Goal: Transaction & Acquisition: Purchase product/service

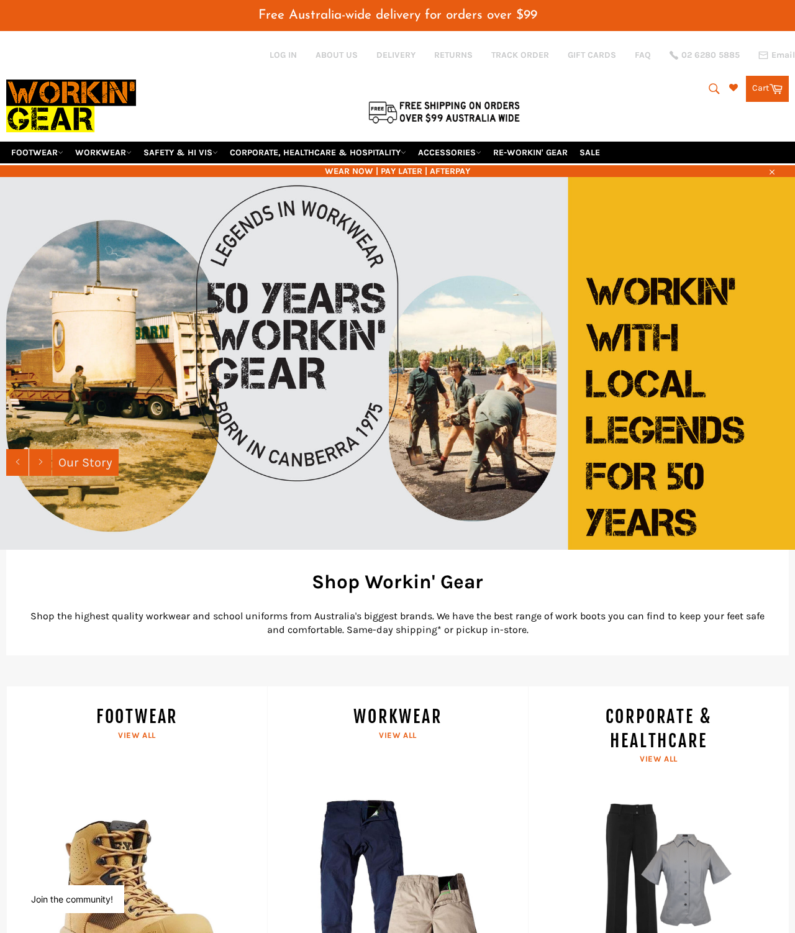
click at [704, 78] on button "Search" at bounding box center [714, 89] width 28 height 26
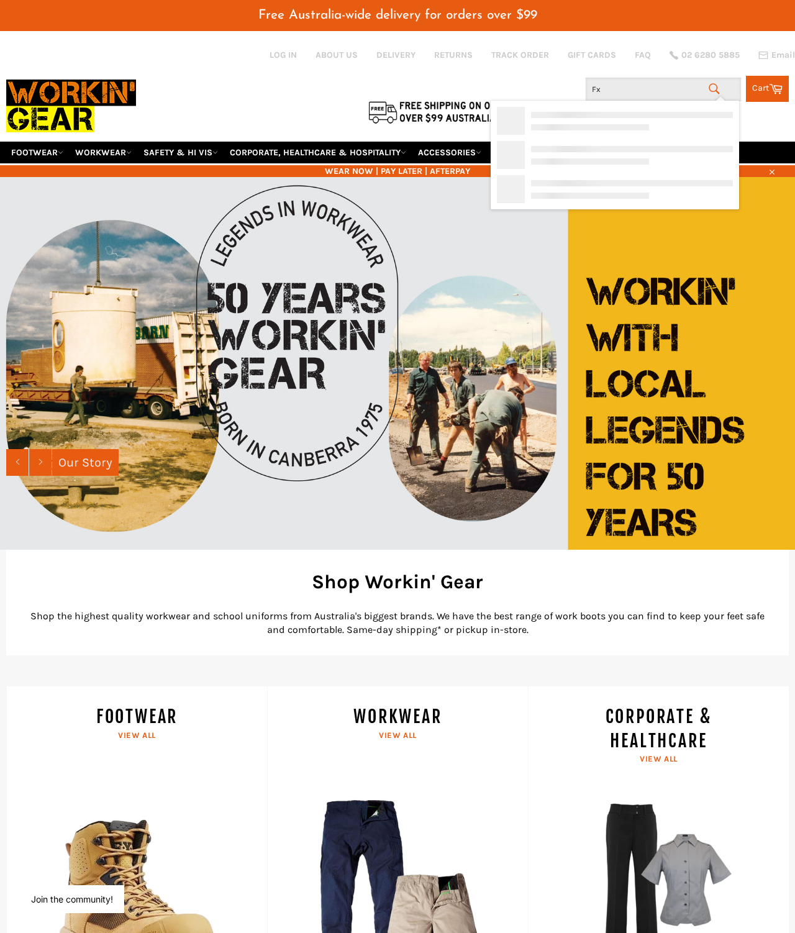
type input "Fxd"
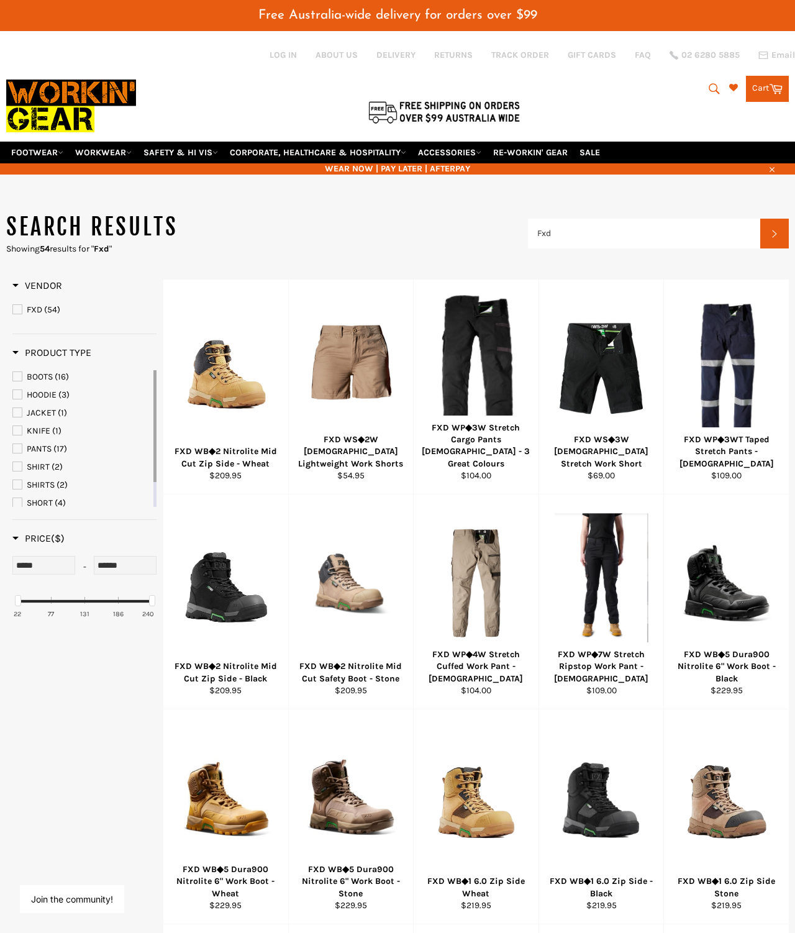
click at [14, 442] on link "PANTS (17)" at bounding box center [81, 449] width 139 height 14
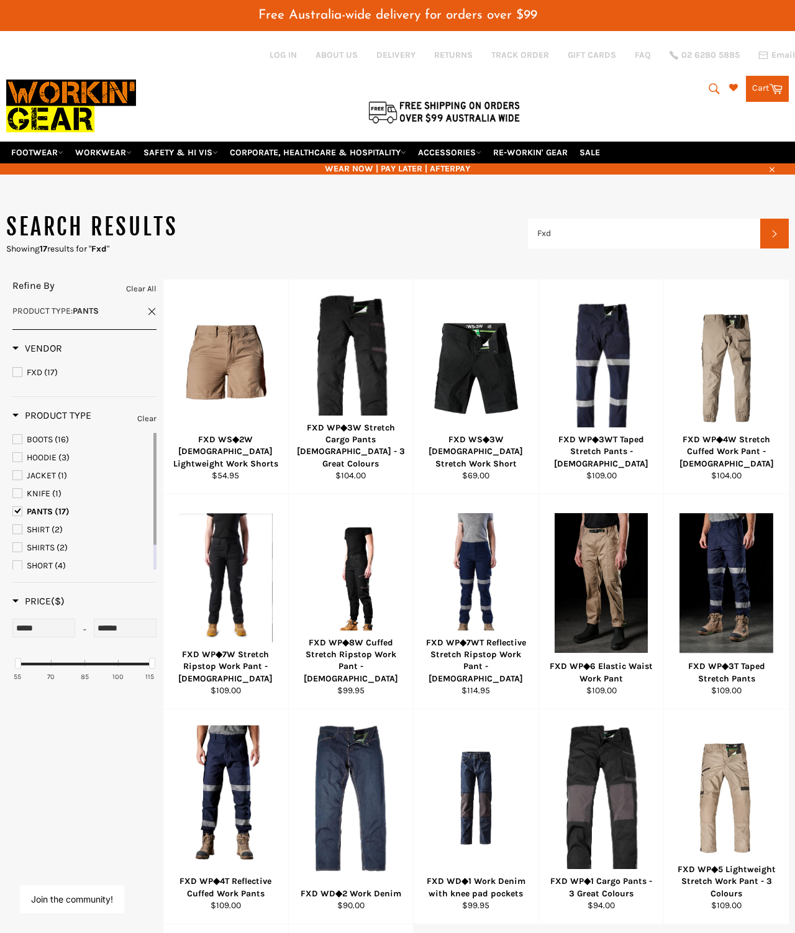
click at [349, 422] on div "FXD WP◆3W Stretch Cargo Pants [DEMOGRAPHIC_DATA] - 3 Great Colours" at bounding box center [350, 446] width 109 height 48
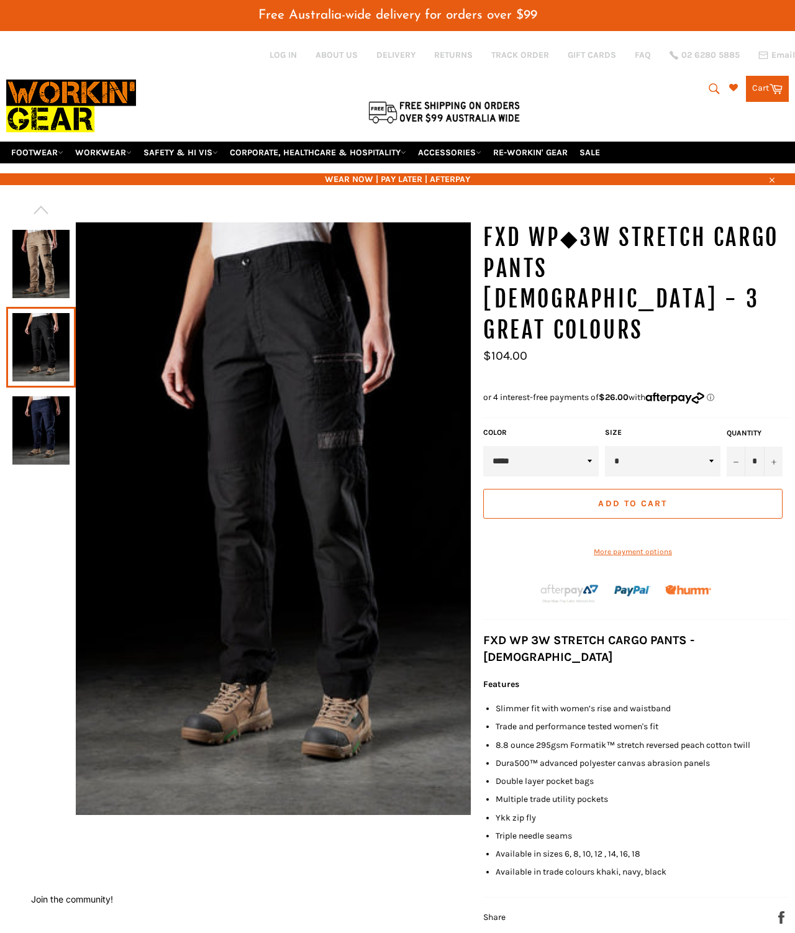
click at [50, 397] on img at bounding box center [40, 431] width 57 height 68
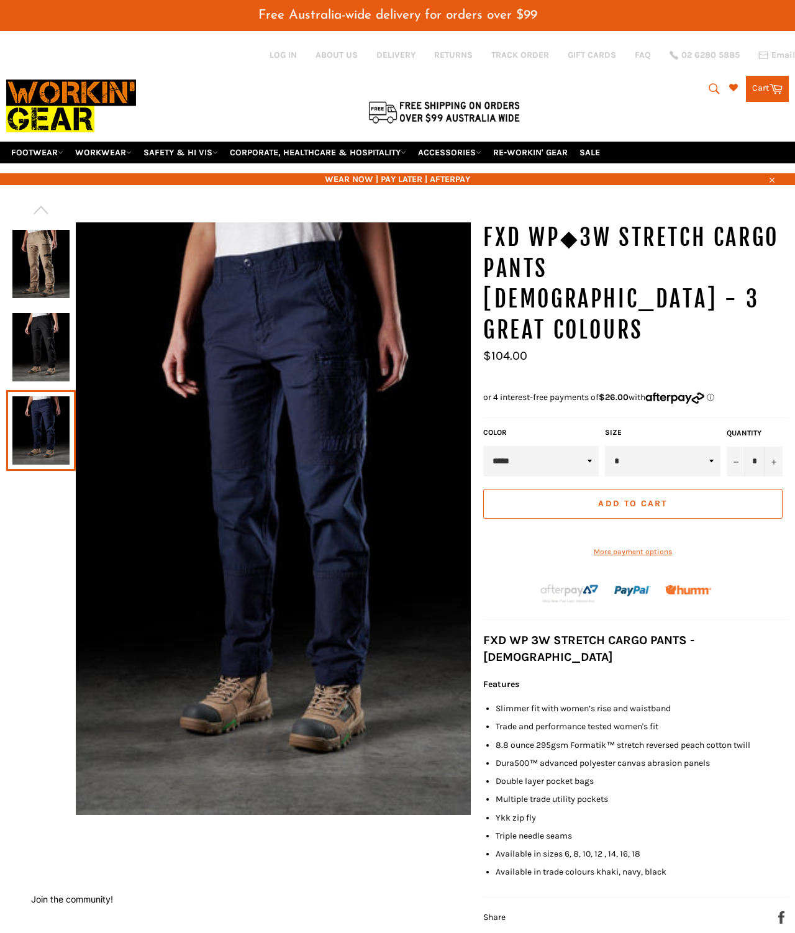
click at [62, 231] on img at bounding box center [40, 264] width 57 height 68
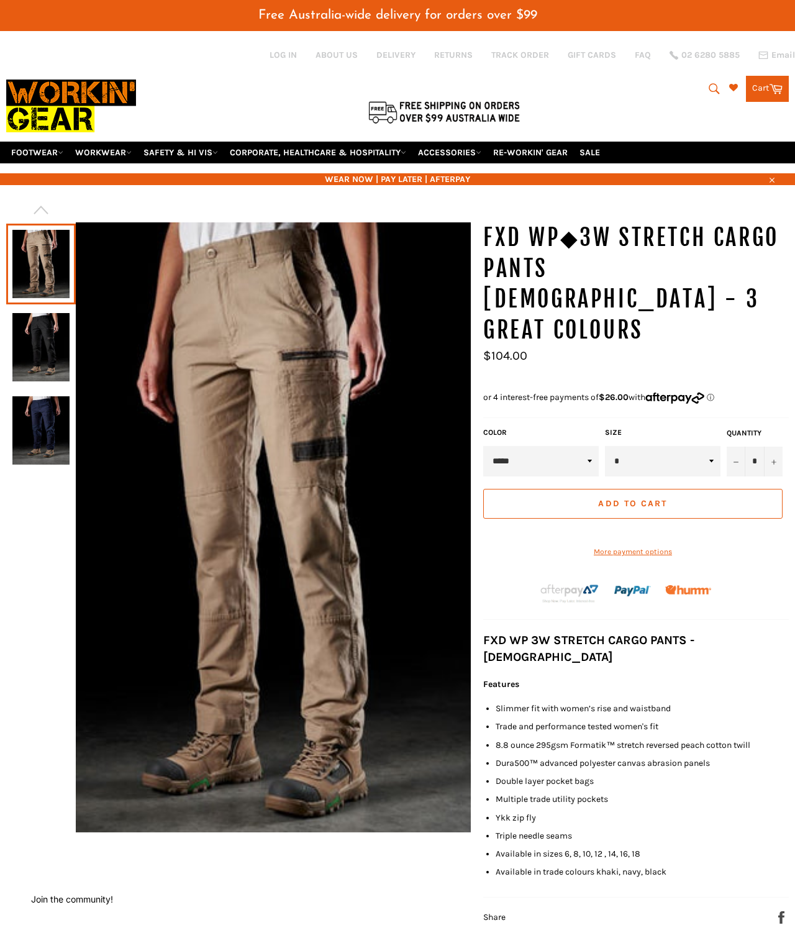
click at [42, 321] on img at bounding box center [40, 347] width 57 height 68
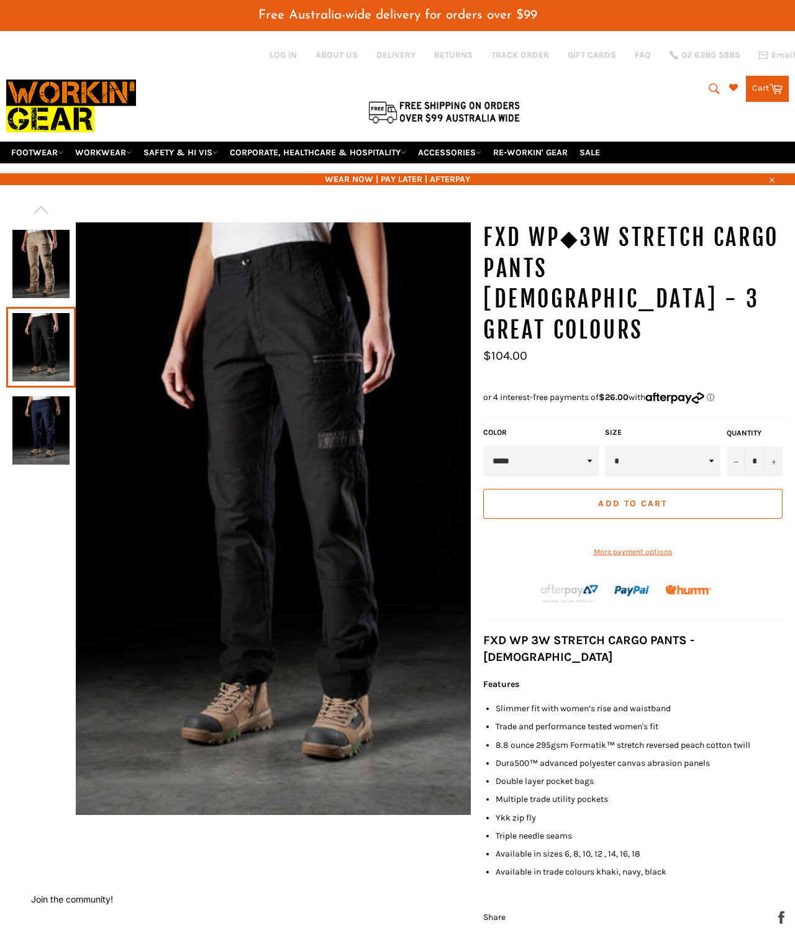
click at [42, 413] on img at bounding box center [40, 431] width 57 height 68
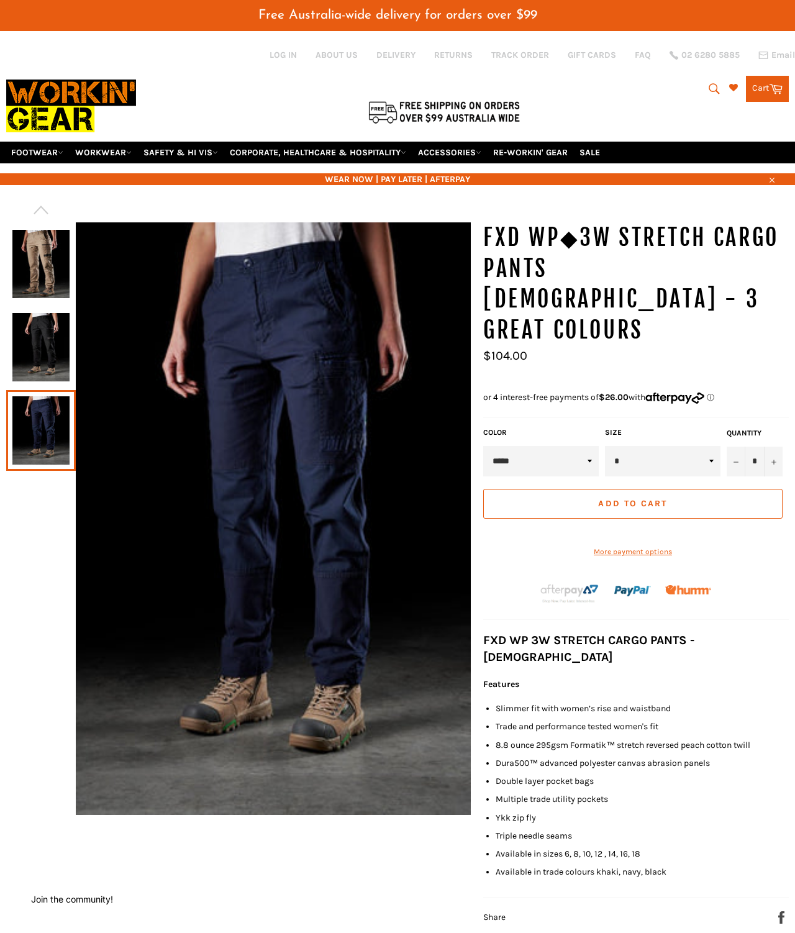
click at [44, 241] on img at bounding box center [40, 264] width 57 height 68
